Goal: Information Seeking & Learning: Check status

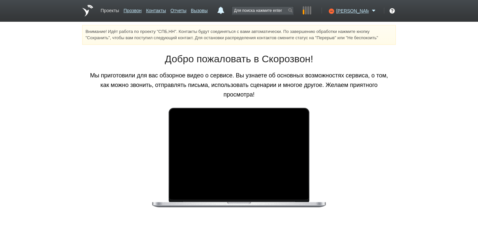
click at [116, 10] on link "Проекты" at bounding box center [110, 10] width 18 height 10
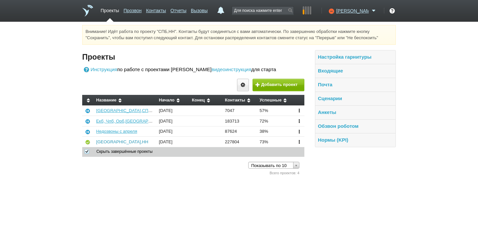
click at [104, 145] on link "[GEOGRAPHIC_DATA],НН" at bounding box center [122, 142] width 52 height 5
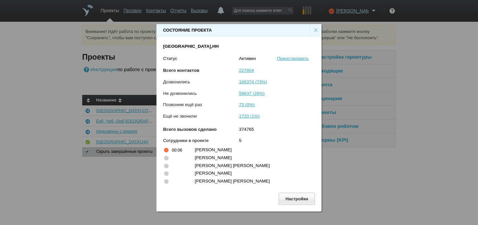
click at [314, 24] on div "×" at bounding box center [316, 30] width 12 height 13
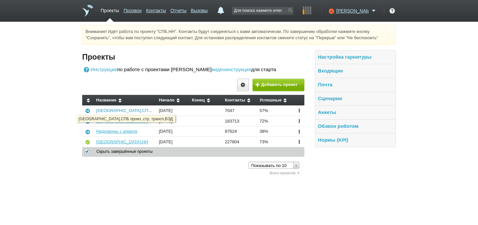
click at [110, 113] on link "[GEOGRAPHIC_DATA],СПБ произ.,стр, трансп,ВЭД" at bounding box center [147, 110] width 102 height 5
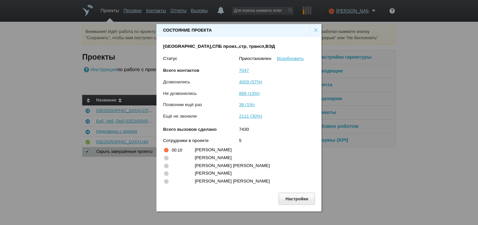
click at [315, 24] on div "×" at bounding box center [316, 30] width 12 height 13
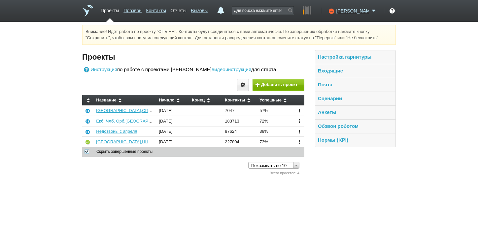
click at [186, 11] on link "Отчеты" at bounding box center [178, 10] width 16 height 10
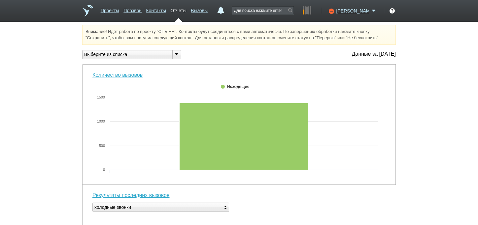
click at [177, 57] on icon at bounding box center [176, 54] width 7 height 5
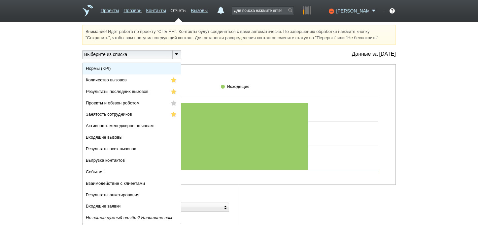
click at [149, 75] on li "Нормы (KPI)" at bounding box center [132, 69] width 98 height 12
